Goal: Information Seeking & Learning: Learn about a topic

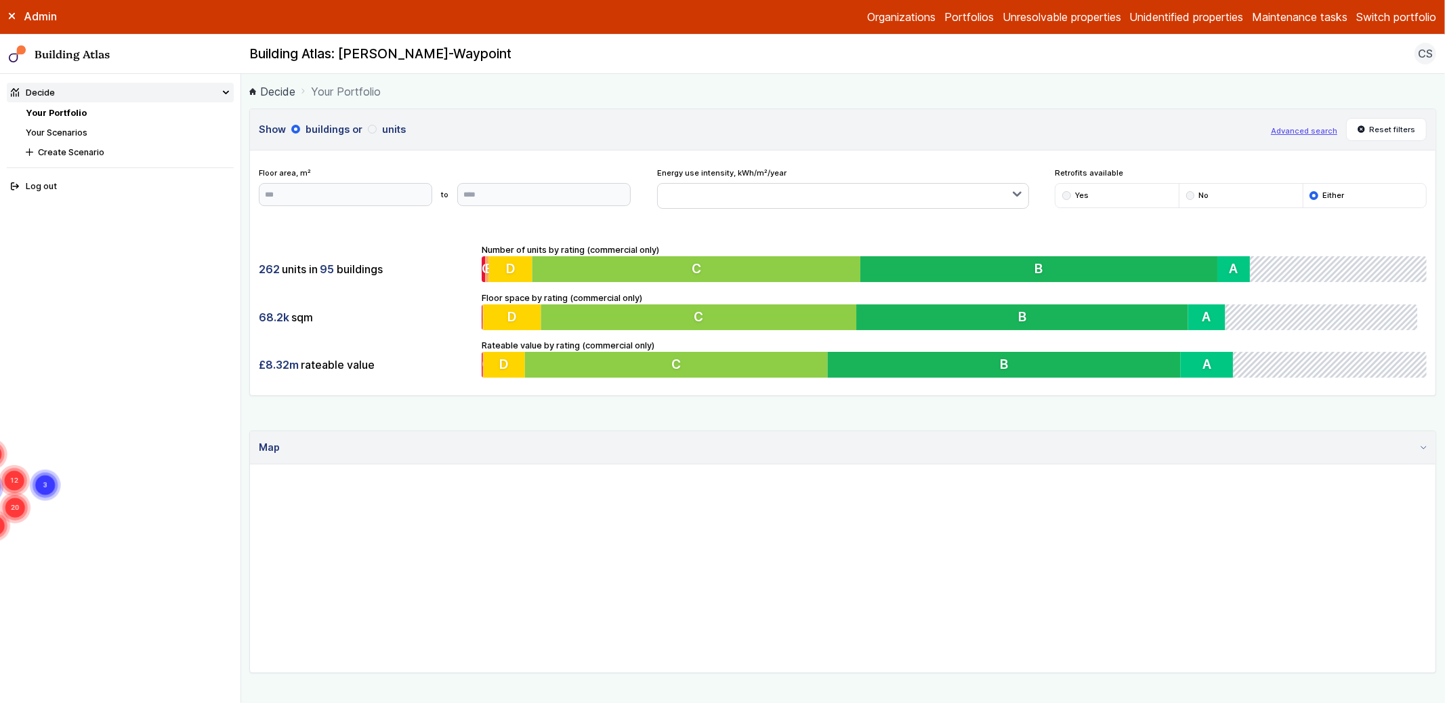
click at [56, 108] on link "Your Portfolio" at bounding box center [56, 113] width 61 height 10
click at [1394, 18] on button "Switch portfolio" at bounding box center [1396, 17] width 80 height 16
click at [0, 0] on button "Playground" at bounding box center [0, 0] width 0 height 0
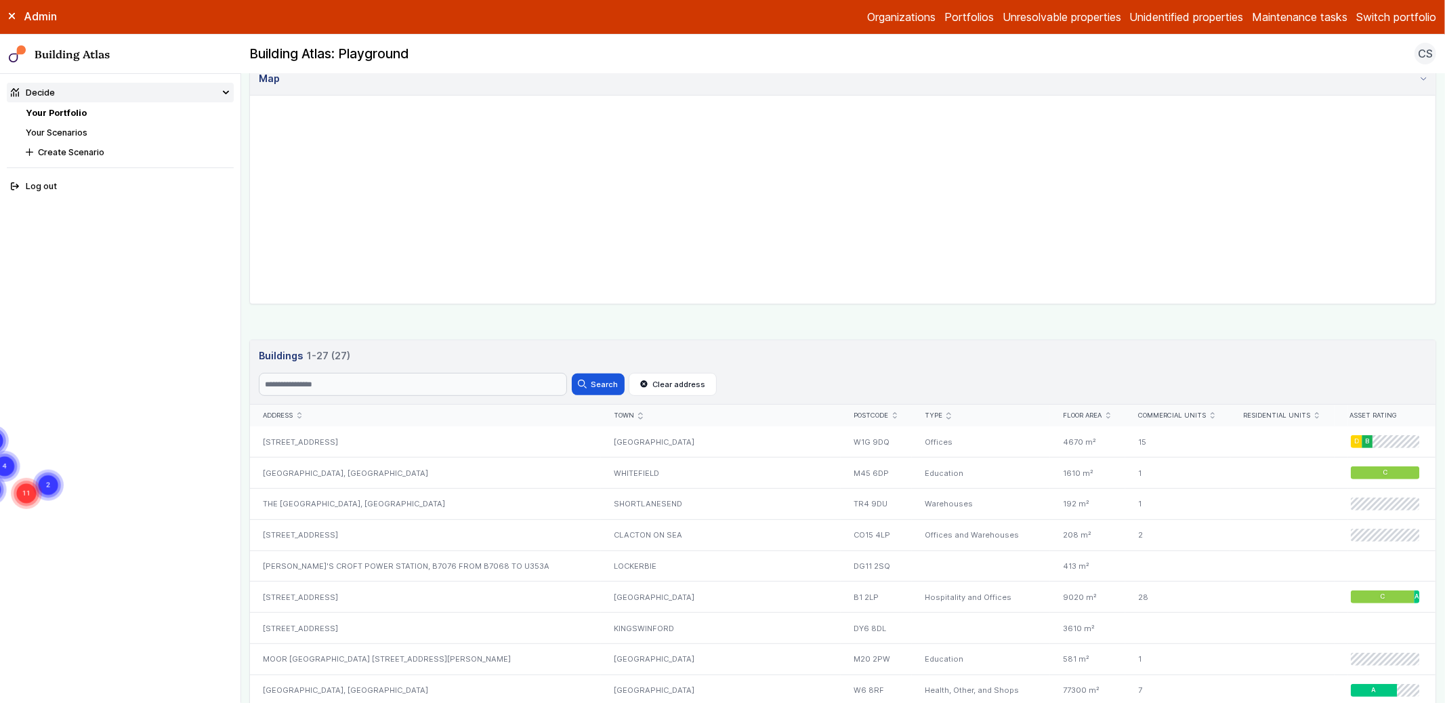
scroll to position [505, 0]
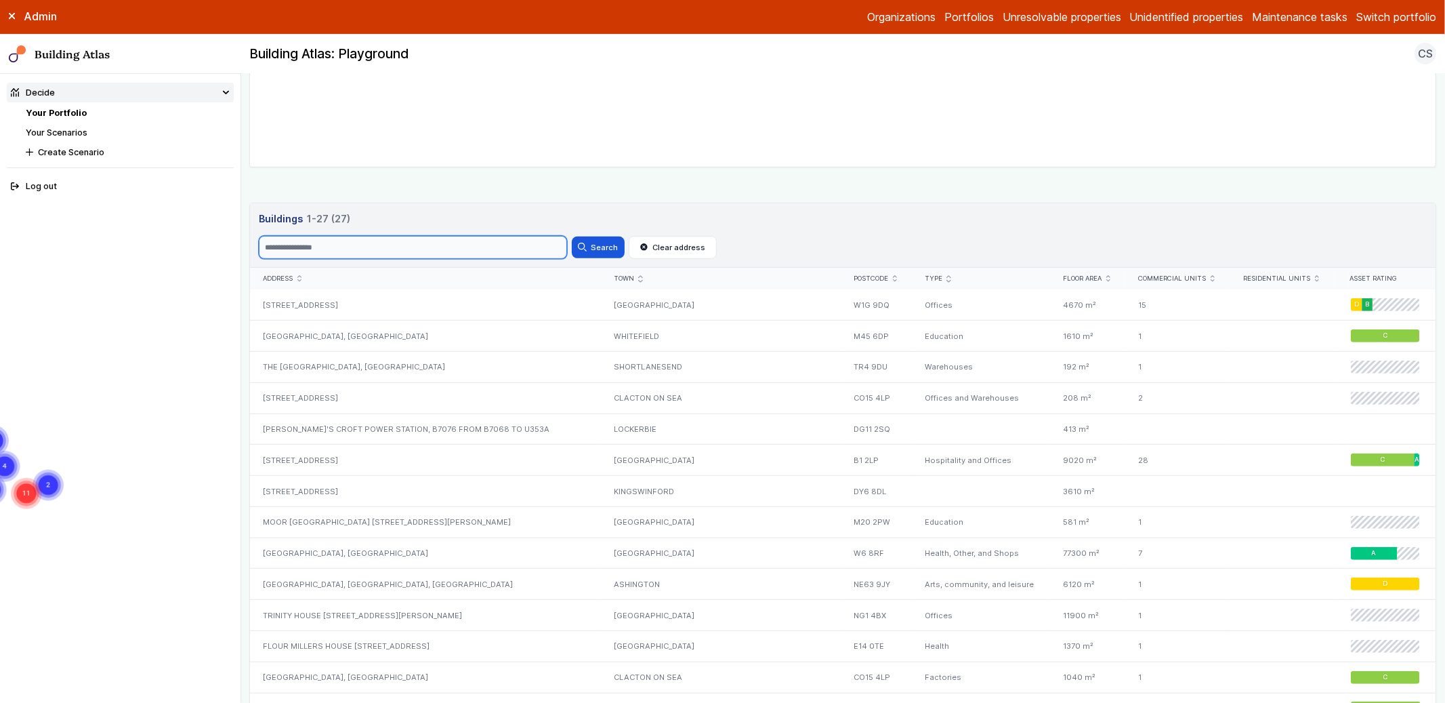
click at [331, 247] on input "Search" at bounding box center [413, 247] width 308 height 23
type input "********"
click at [572, 236] on button "Search" at bounding box center [598, 247] width 53 height 22
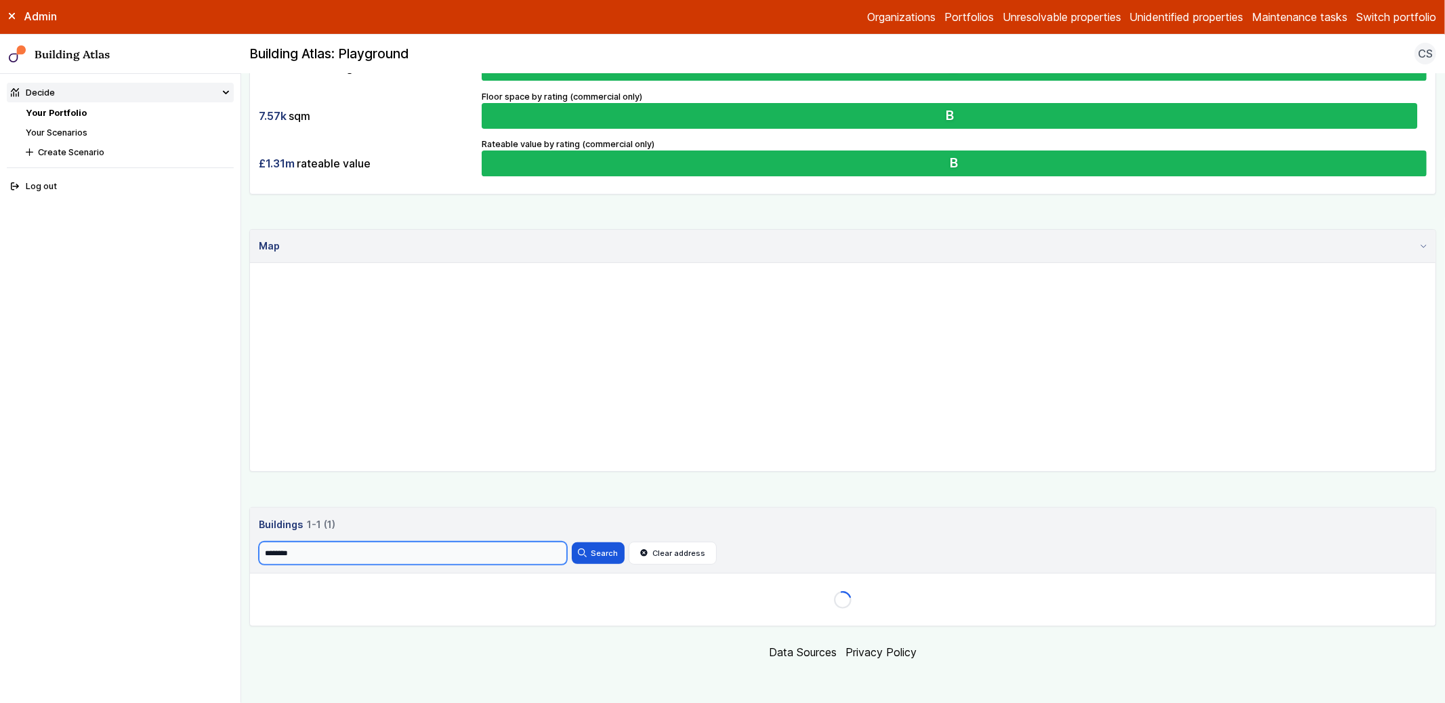
scroll to position [233, 0]
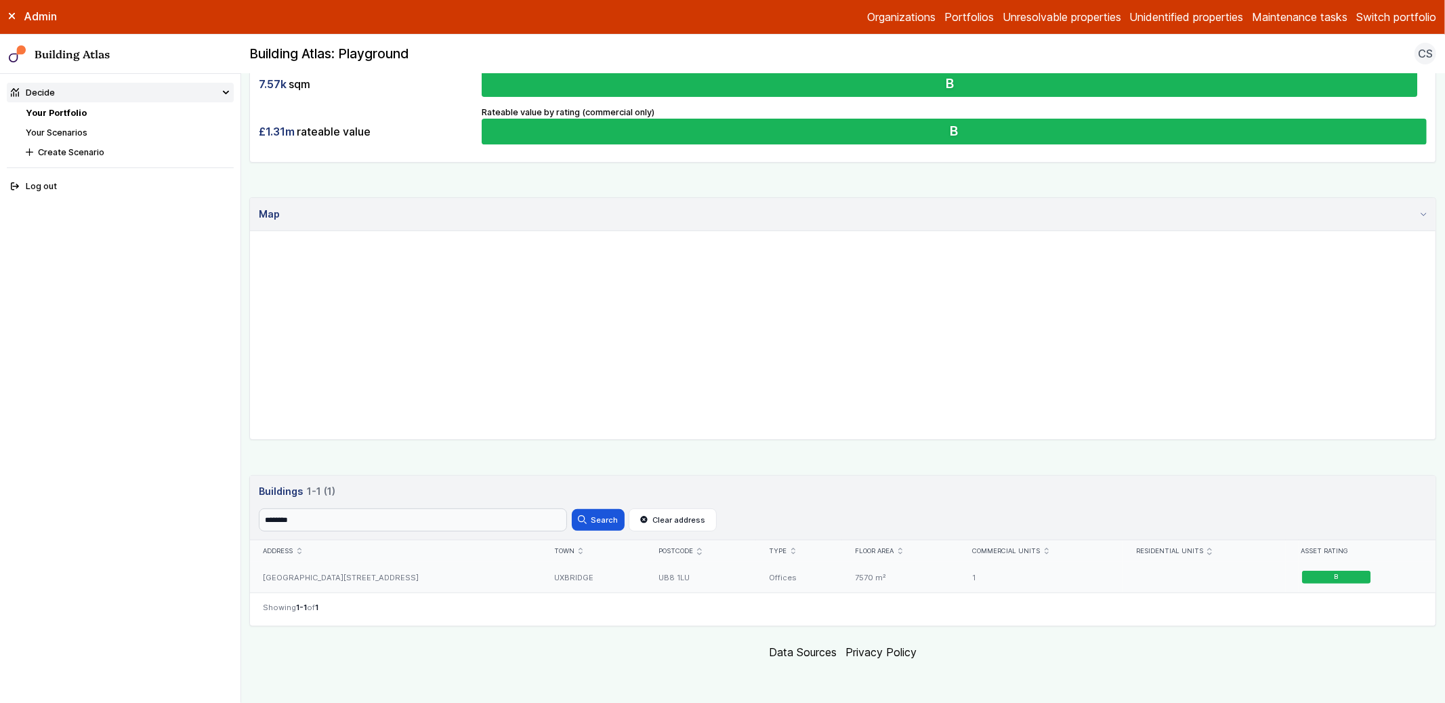
click at [458, 571] on div "[GEOGRAPHIC_DATA][STREET_ADDRESS]" at bounding box center [395, 577] width 291 height 30
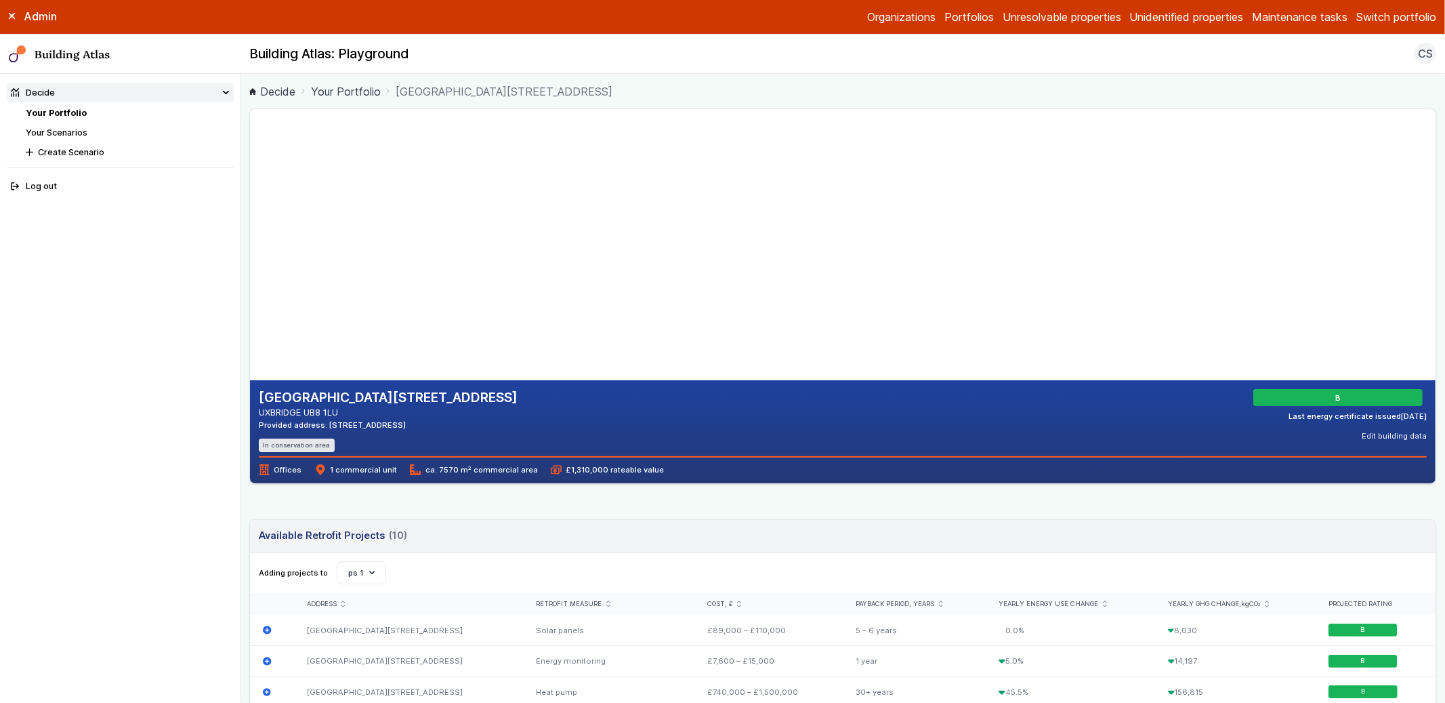
click at [1393, 12] on button "Switch portfolio" at bounding box center [1396, 17] width 80 height 16
click at [0, 0] on button "Oktra Demo" at bounding box center [0, 0] width 0 height 0
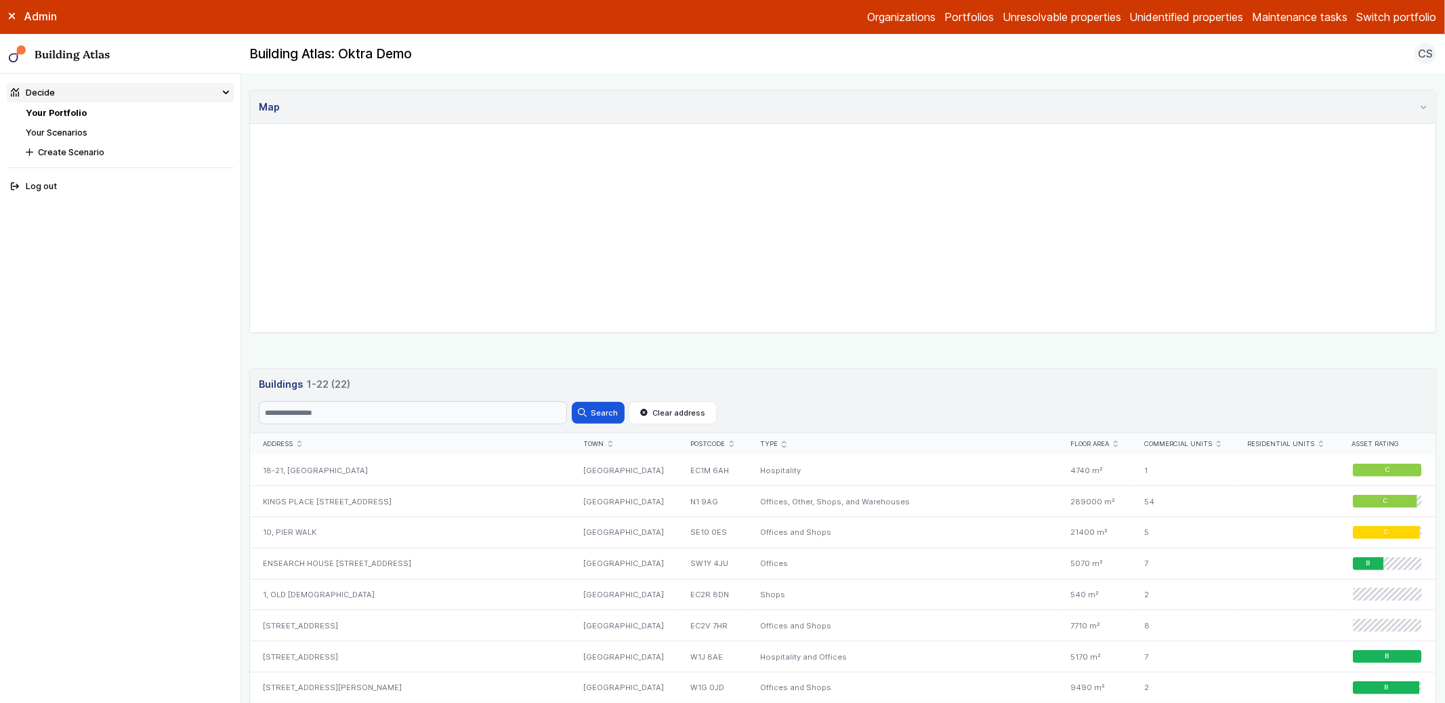
scroll to position [415, 0]
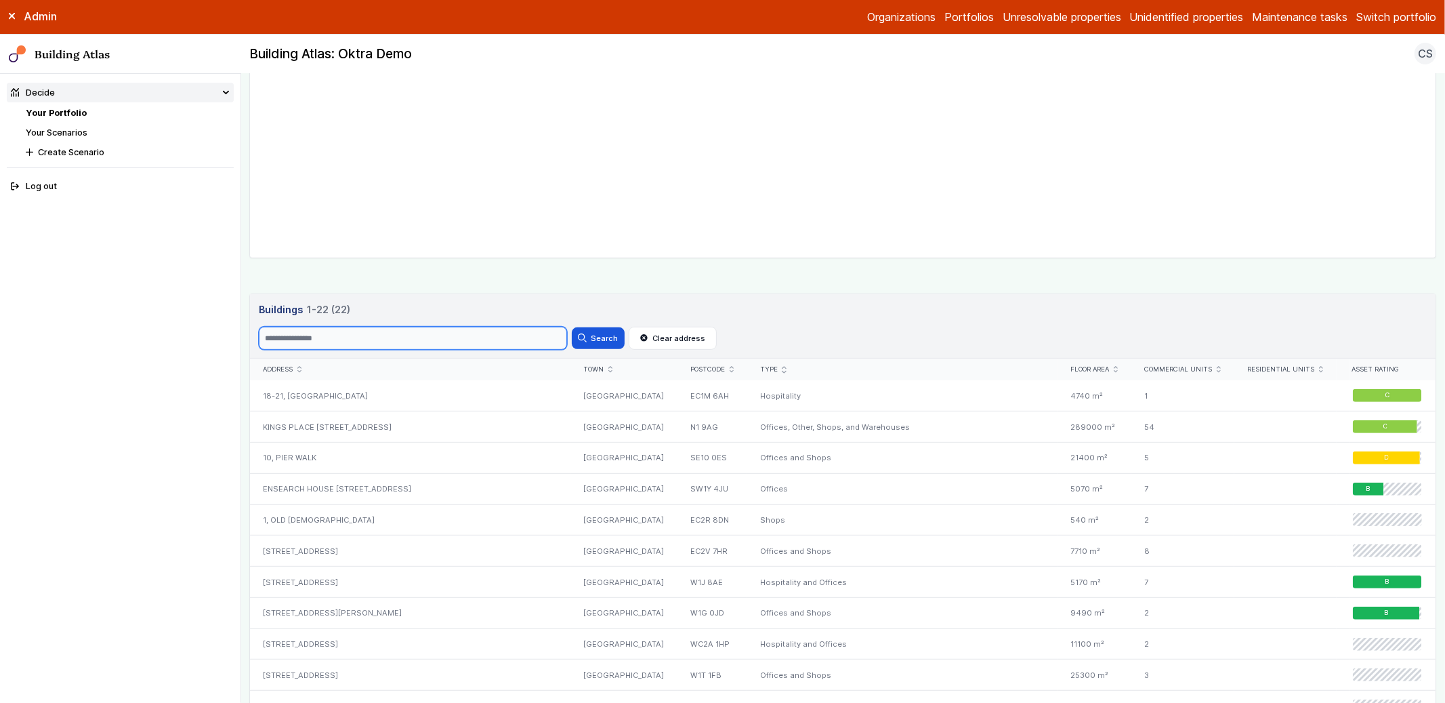
click at [321, 333] on input "Search" at bounding box center [413, 338] width 308 height 23
type input "********"
click at [572, 327] on button "Search" at bounding box center [598, 338] width 53 height 22
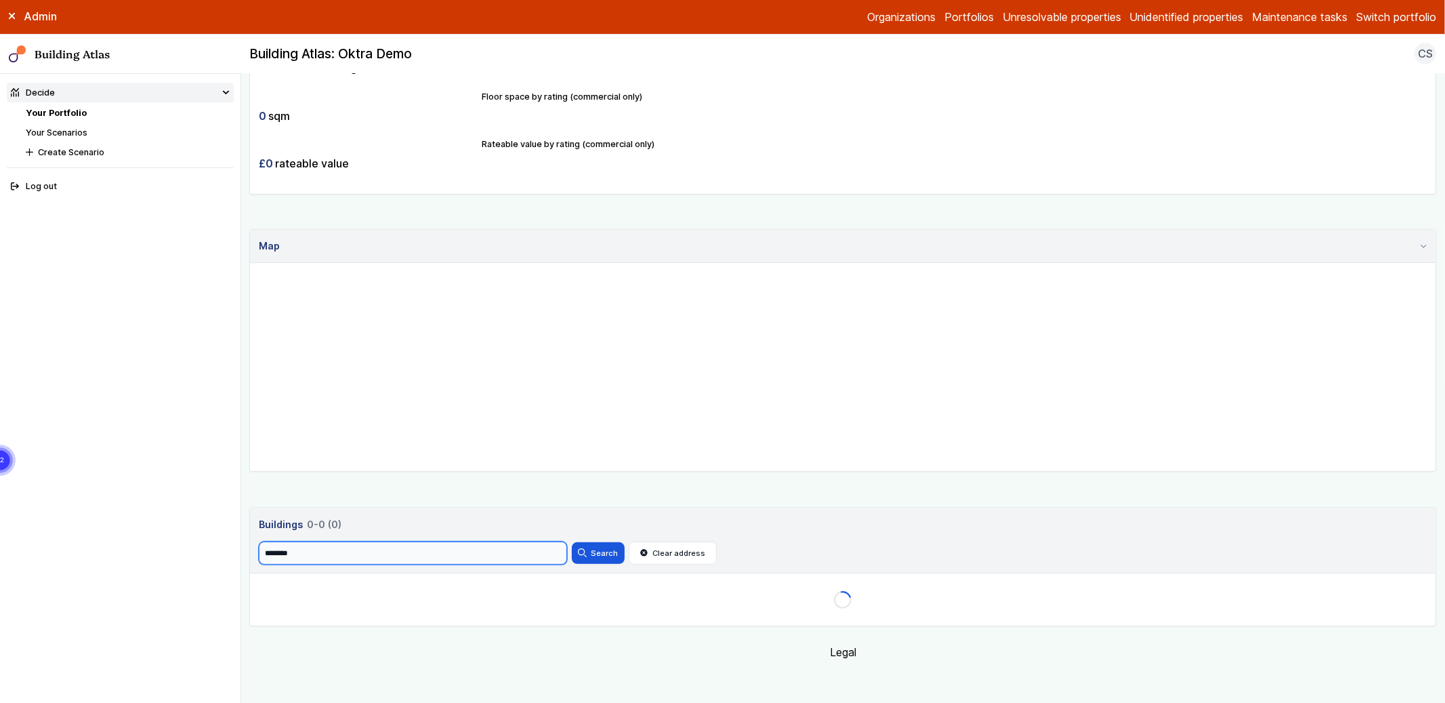
scroll to position [203, 0]
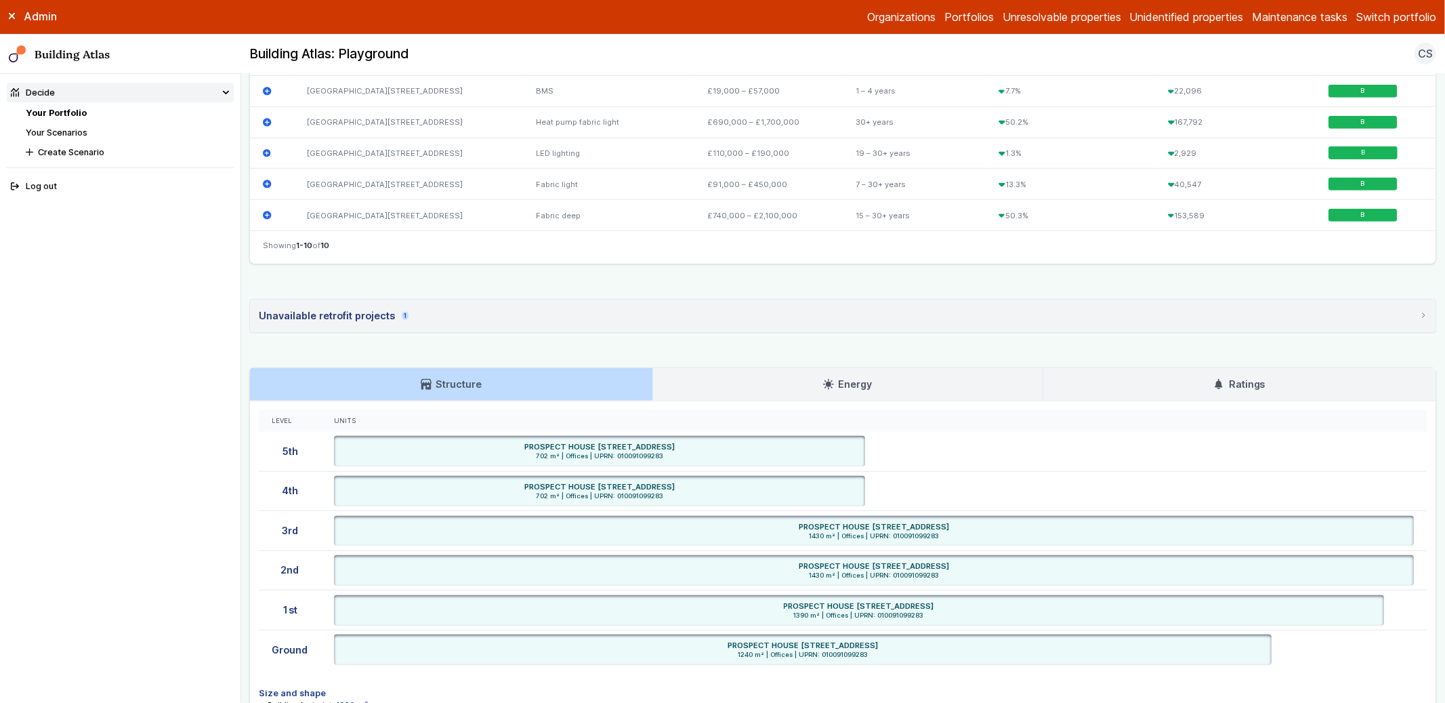
scroll to position [860, 0]
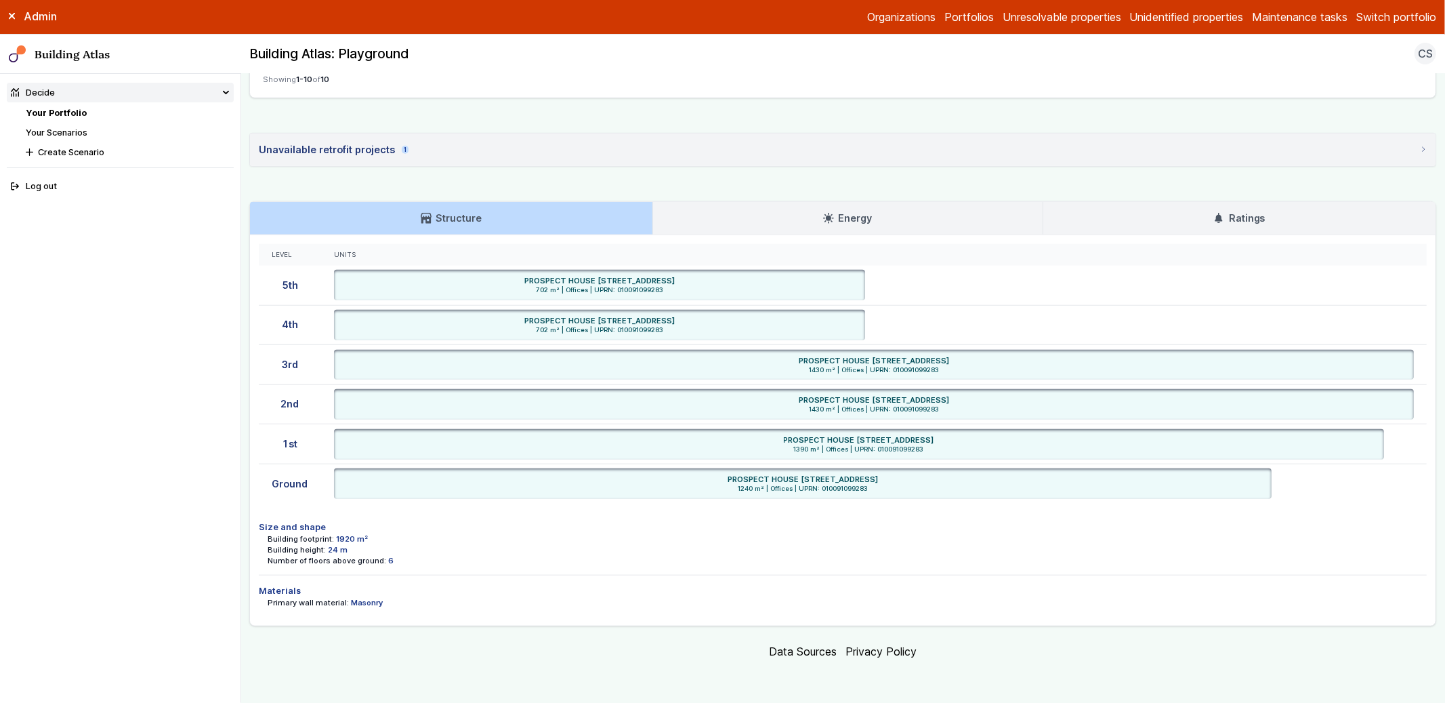
click at [404, 623] on div "Level Units 5th [STREET_ADDRESS] 702 m² | Offices | UPRN: 010091099283 [STREET_…" at bounding box center [843, 430] width 1186 height 390
click at [793, 210] on link "Energy" at bounding box center [848, 218] width 390 height 33
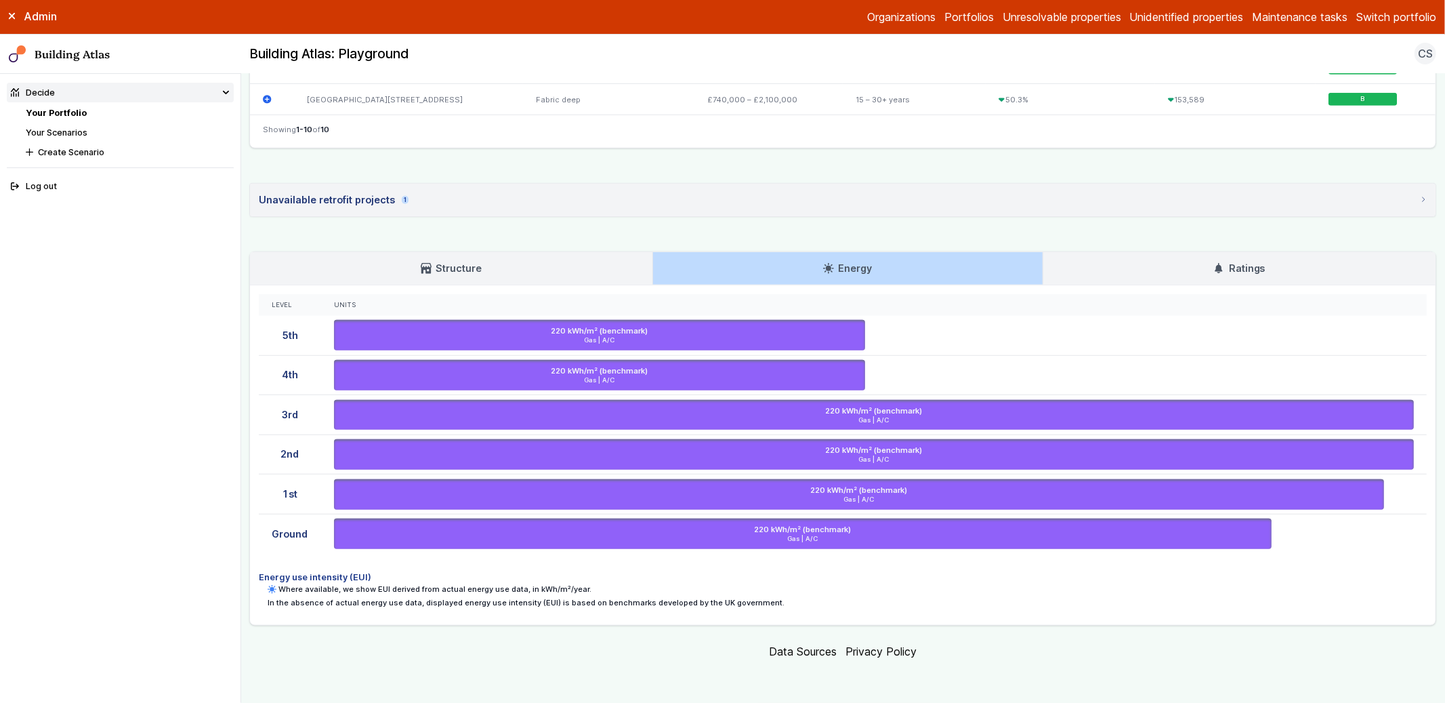
scroll to position [810, 0]
click at [1119, 288] on div "Level Units 5th 220 kWh/m² (benchmark) Gas | A/C [STREET_ADDRESS] UPRN 01009109…" at bounding box center [843, 454] width 1186 height 339
click at [1135, 272] on link "Ratings" at bounding box center [1239, 268] width 392 height 33
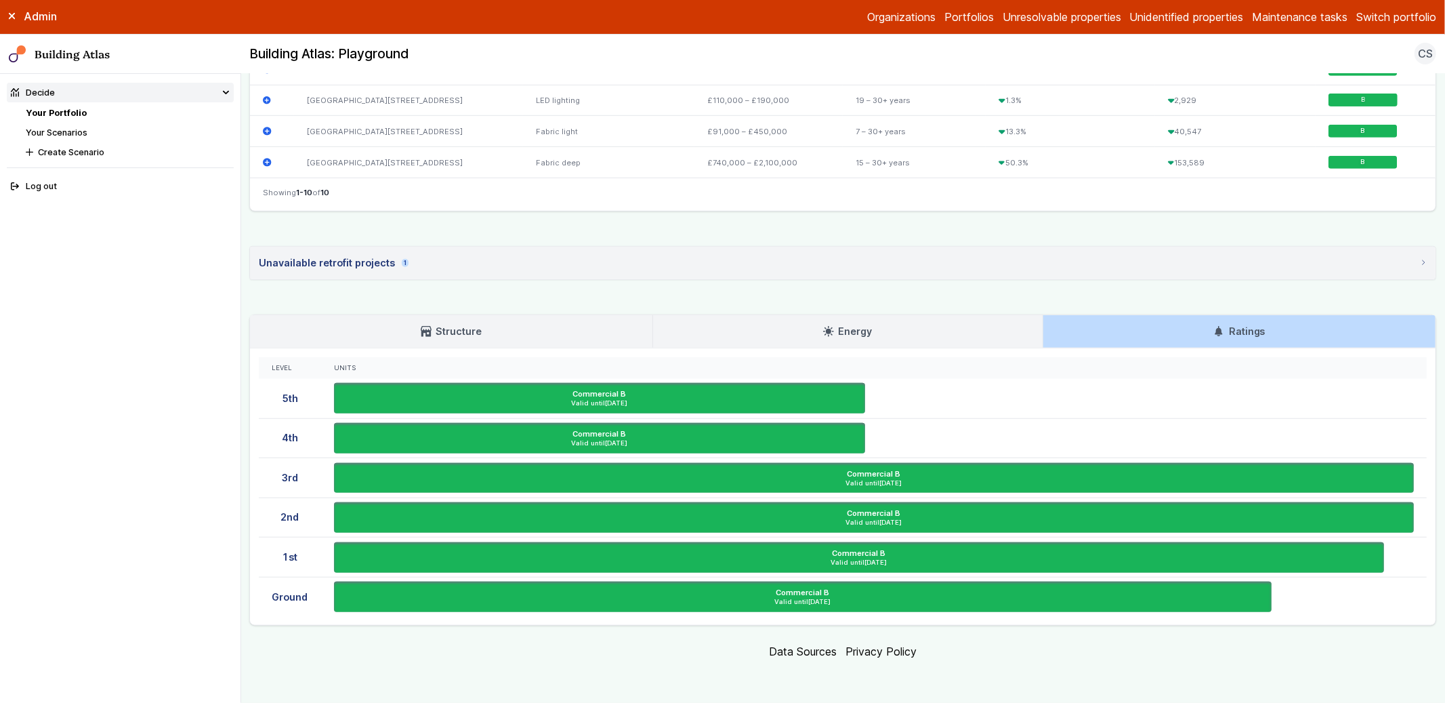
click at [811, 253] on summary "Unavailable retrofit projects 1" at bounding box center [843, 263] width 1186 height 33
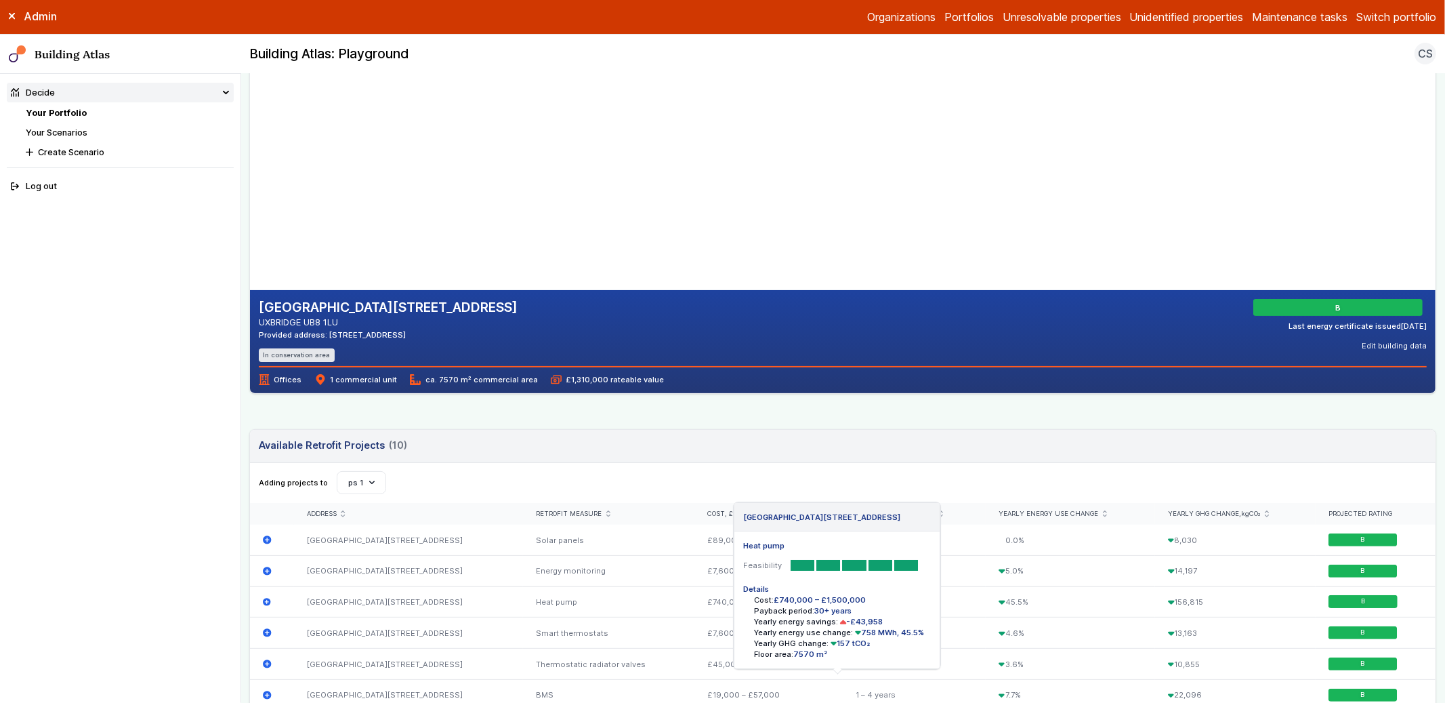
scroll to position [0, 0]
